Goal: Task Accomplishment & Management: Manage account settings

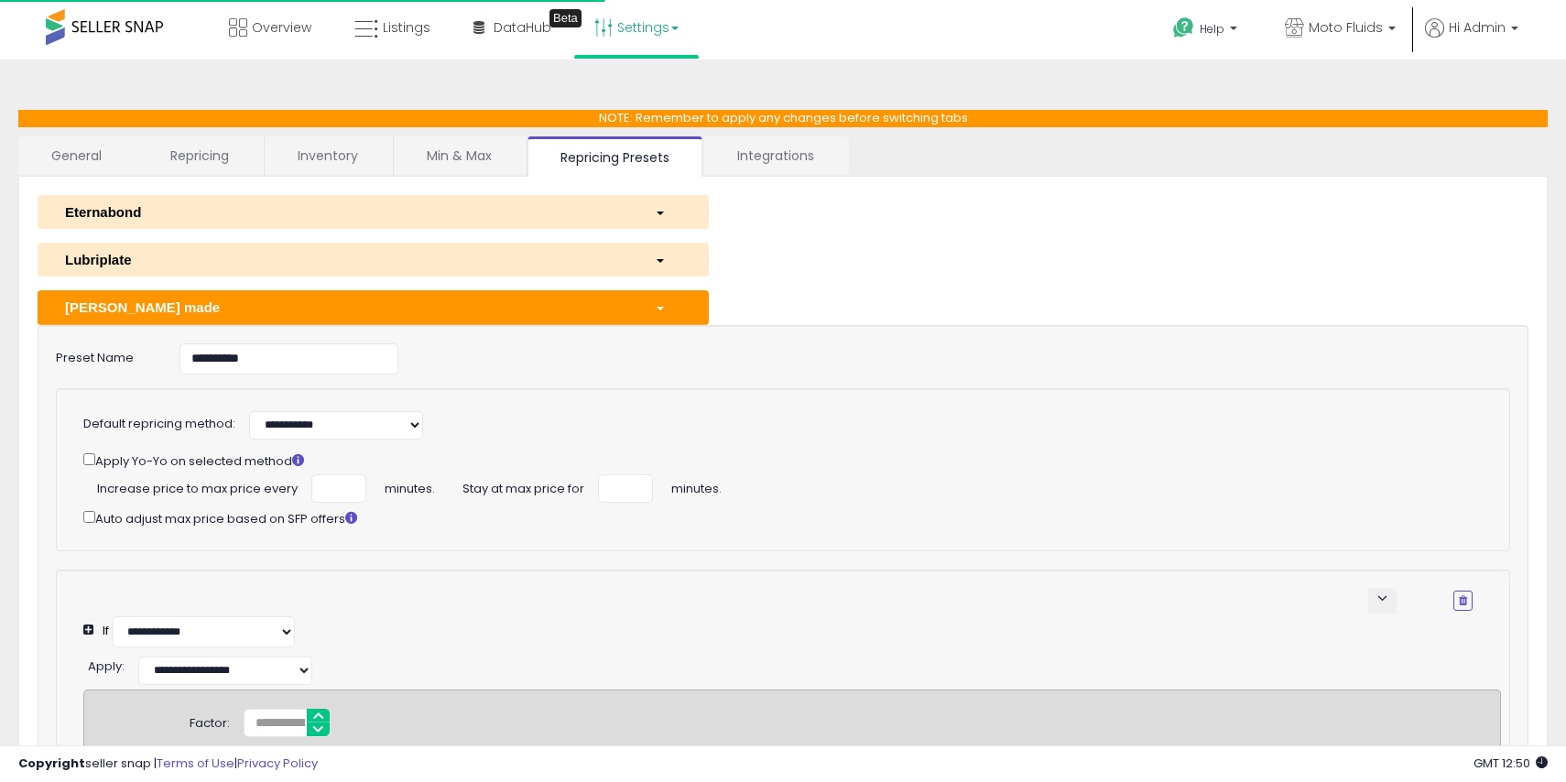
select select "**********"
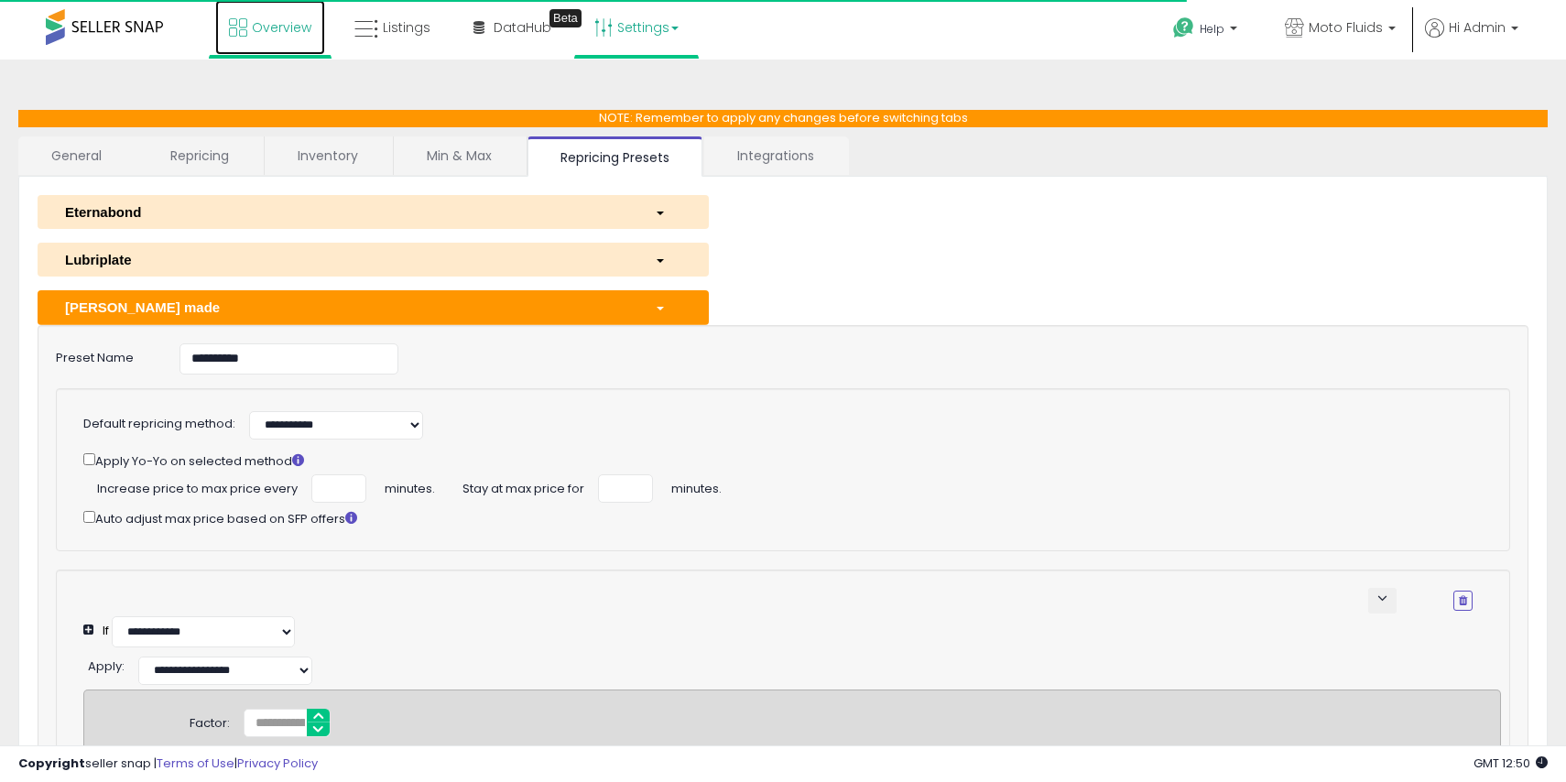
click at [299, 45] on link "Overview" at bounding box center [270, 27] width 110 height 55
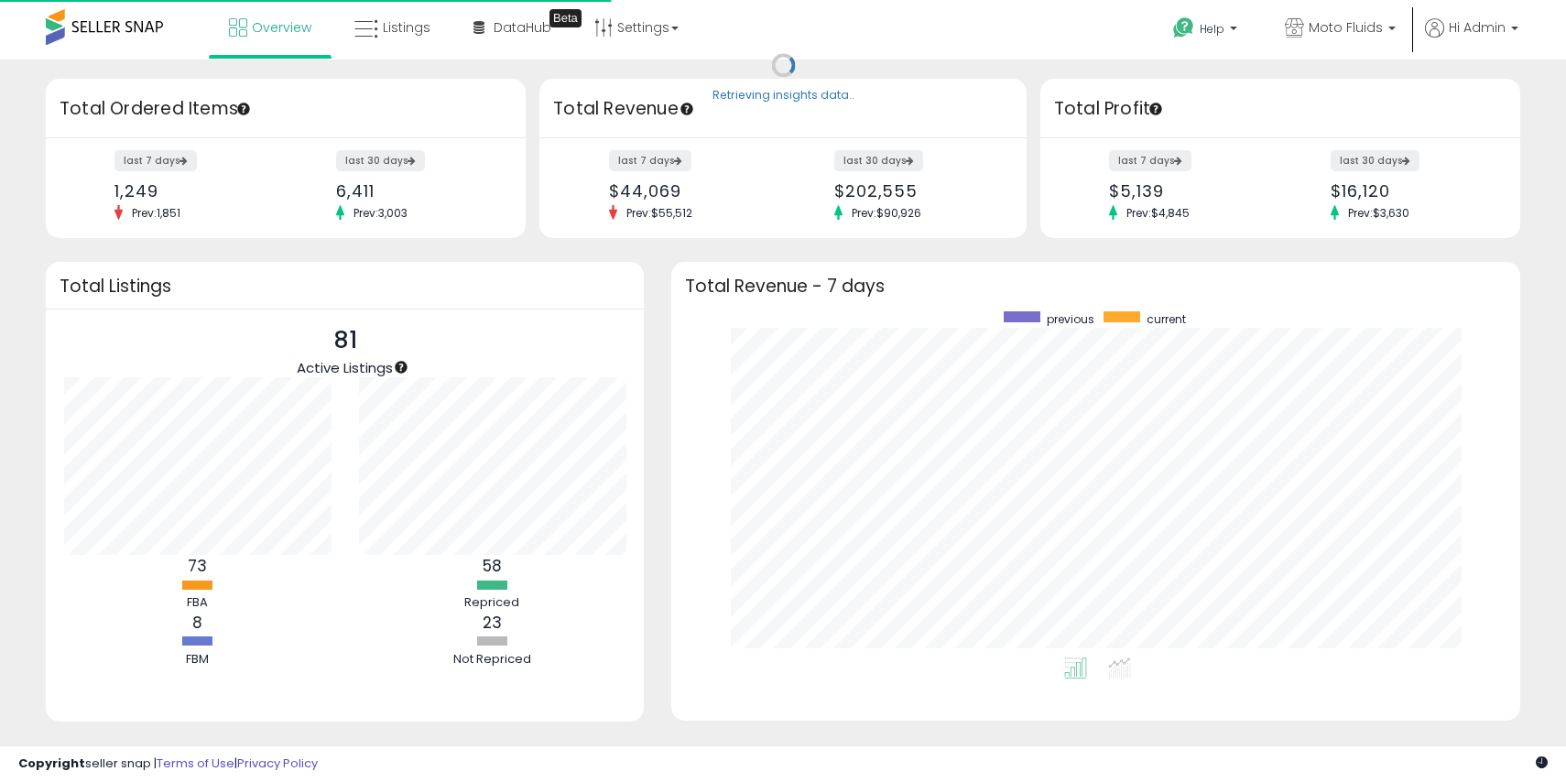
scroll to position [346, 812]
